Goal: Navigation & Orientation: Find specific page/section

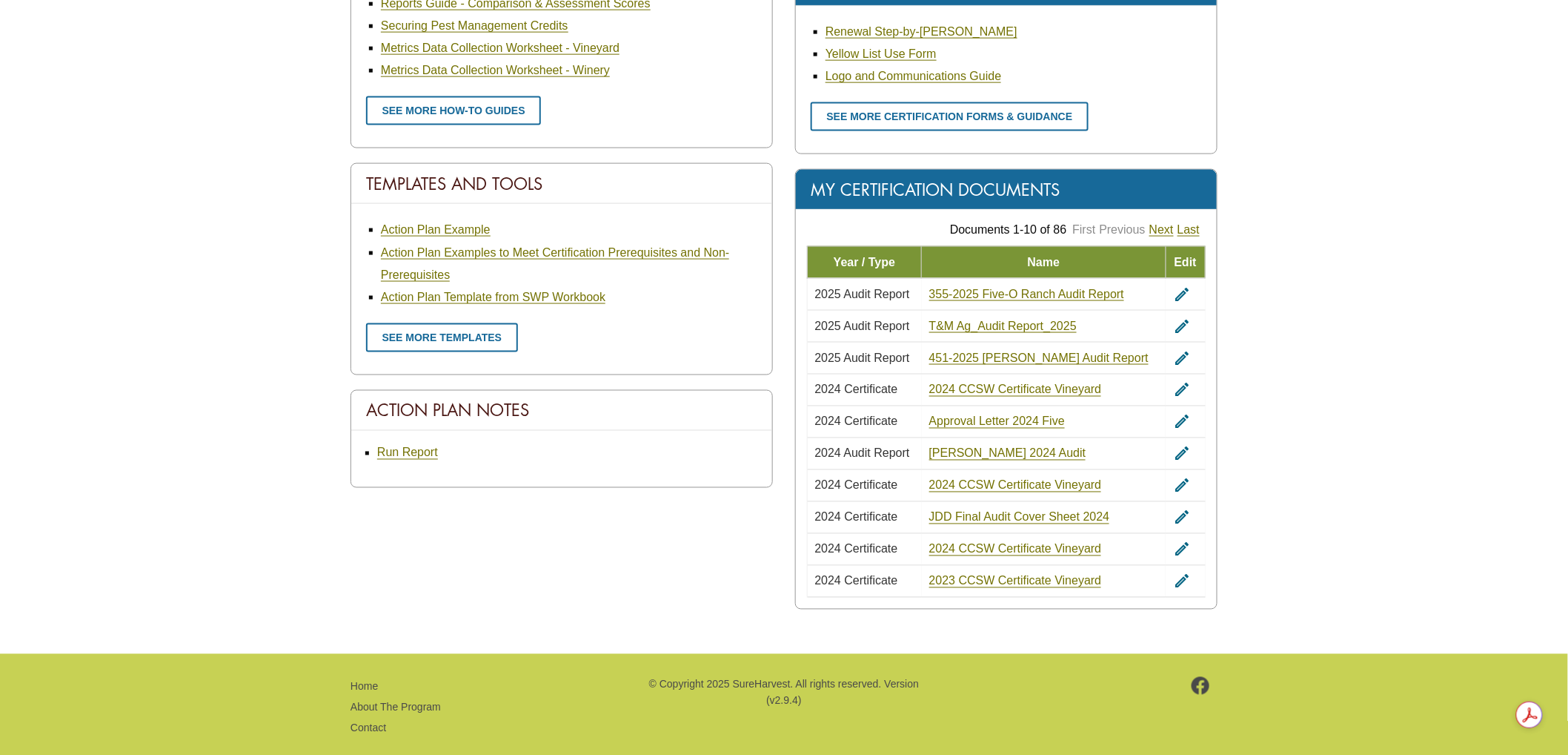
scroll to position [806, 0]
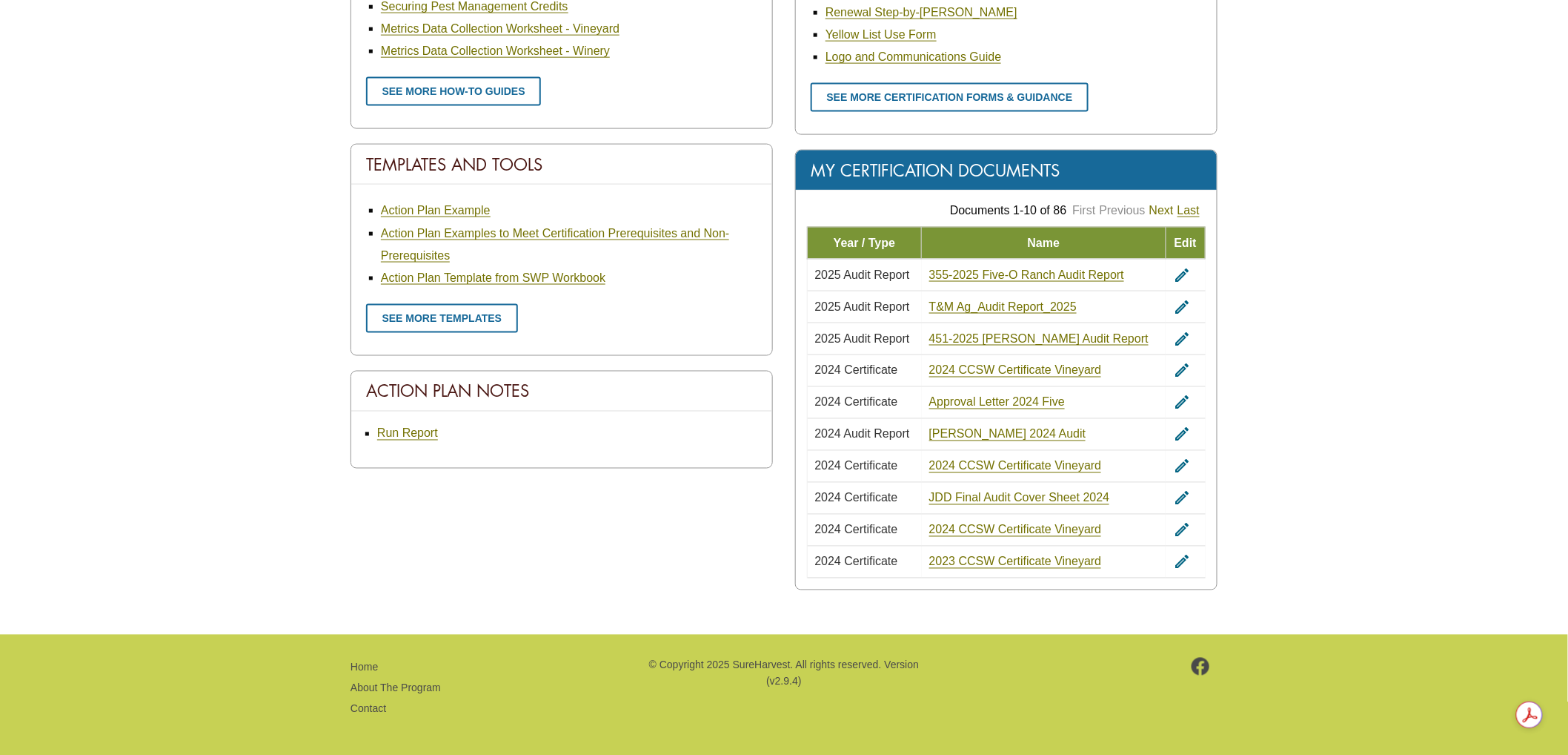
click at [1152, 207] on link "Next" at bounding box center [1161, 210] width 24 height 14
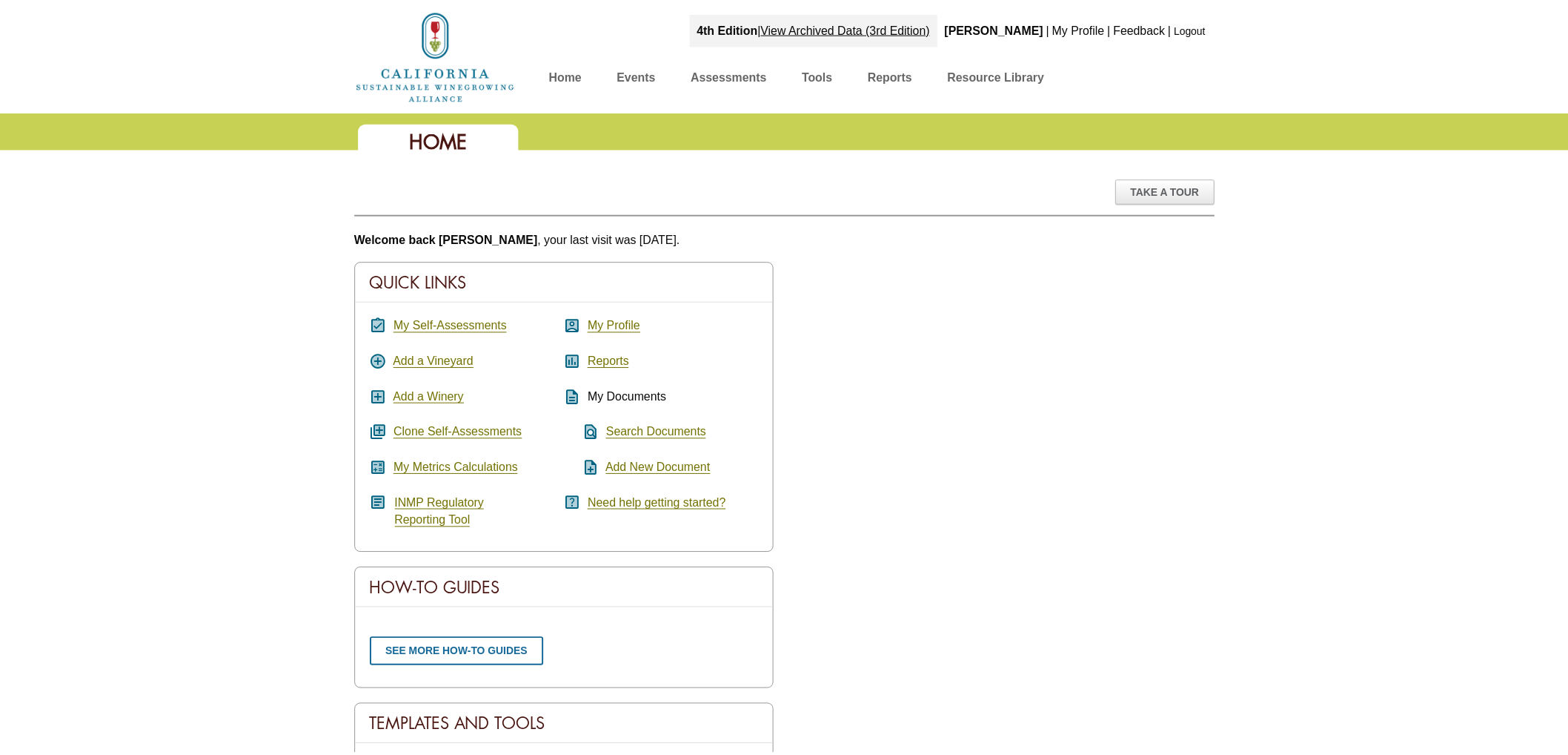
scroll to position [446, 0]
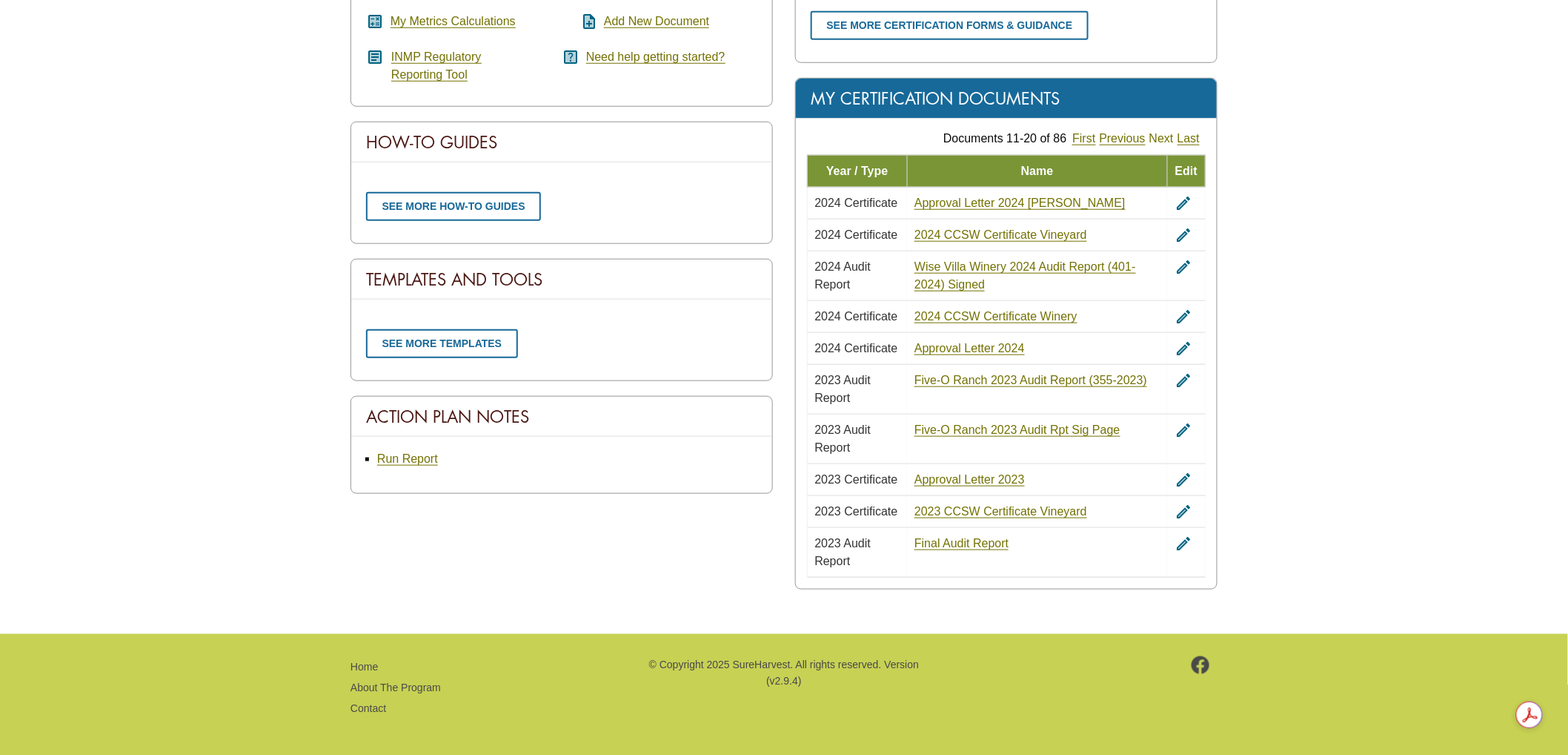
click at [1161, 139] on link "Next" at bounding box center [1161, 139] width 24 height 14
